Goal: Navigation & Orientation: Find specific page/section

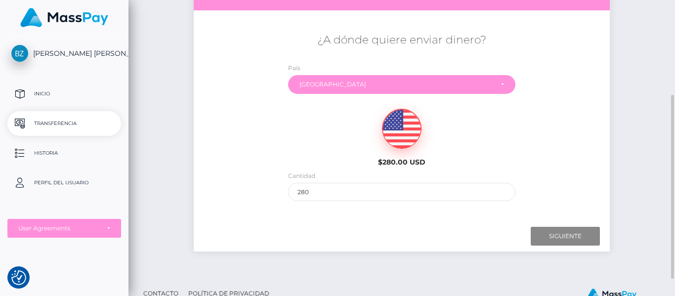
scroll to position [180, 0]
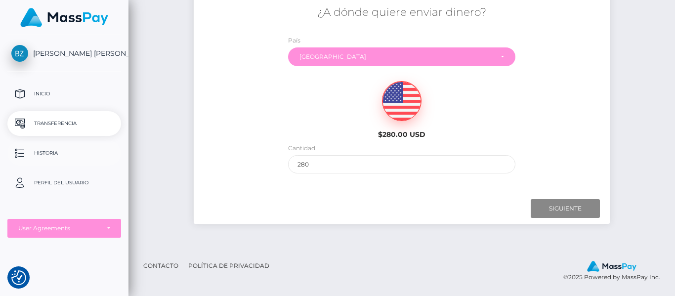
click at [55, 152] on p "Historia" at bounding box center [64, 153] width 106 height 15
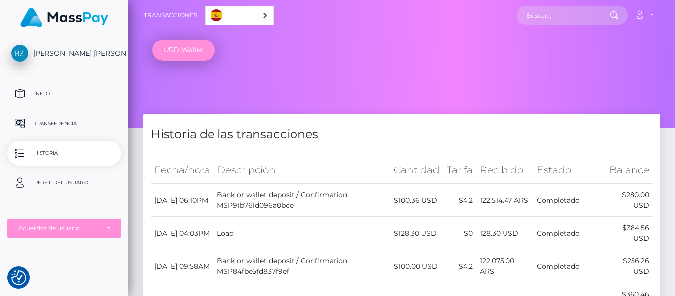
click at [70, 95] on p "Inicio" at bounding box center [64, 93] width 106 height 15
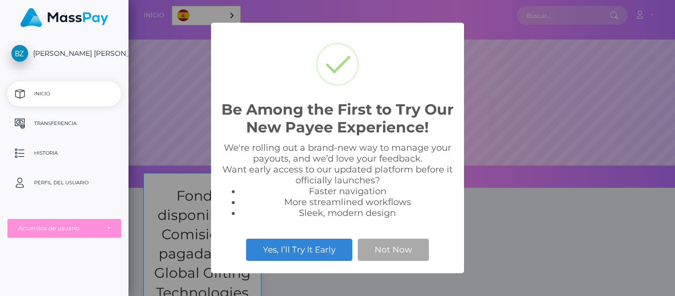
scroll to position [188, 547]
click at [387, 250] on button "Not Now" at bounding box center [393, 250] width 71 height 22
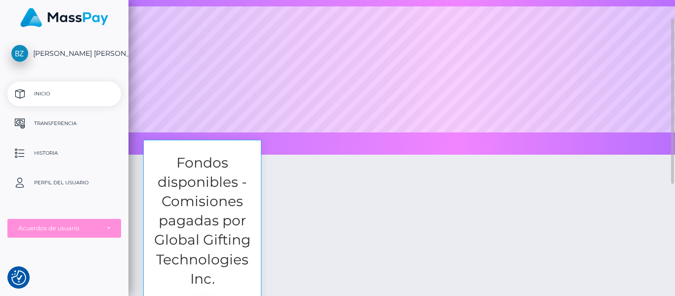
scroll to position [0, 0]
